Goal: Information Seeking & Learning: Learn about a topic

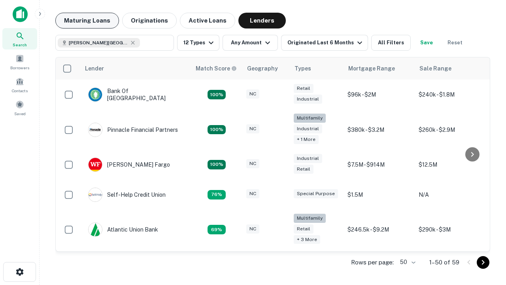
click at [87, 21] on button "Maturing Loans" at bounding box center [87, 21] width 64 height 16
